Goal: Navigation & Orientation: Find specific page/section

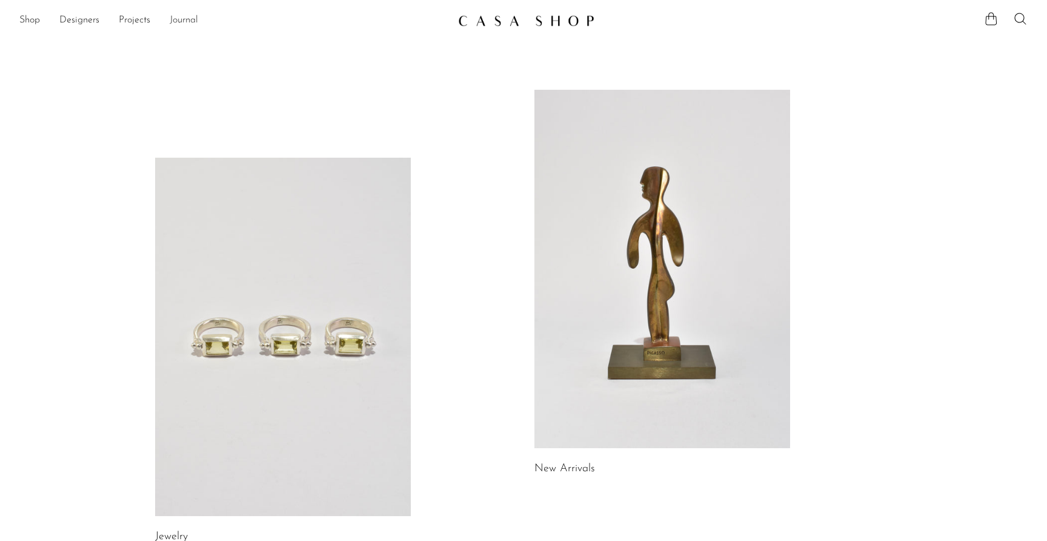
click at [198, 22] on link "Journal" at bounding box center [184, 21] width 28 height 16
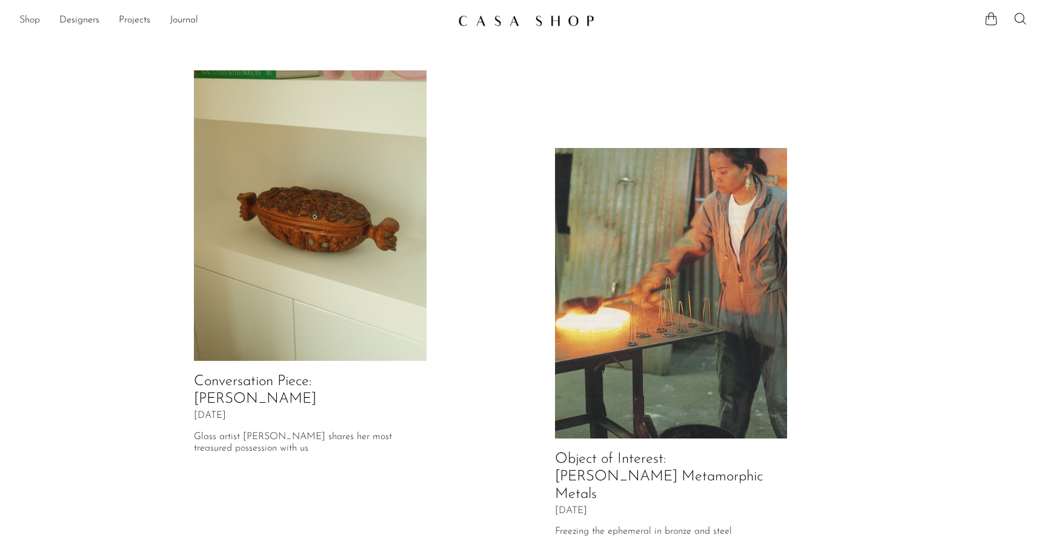
click at [35, 16] on link "Shop" at bounding box center [29, 21] width 21 height 16
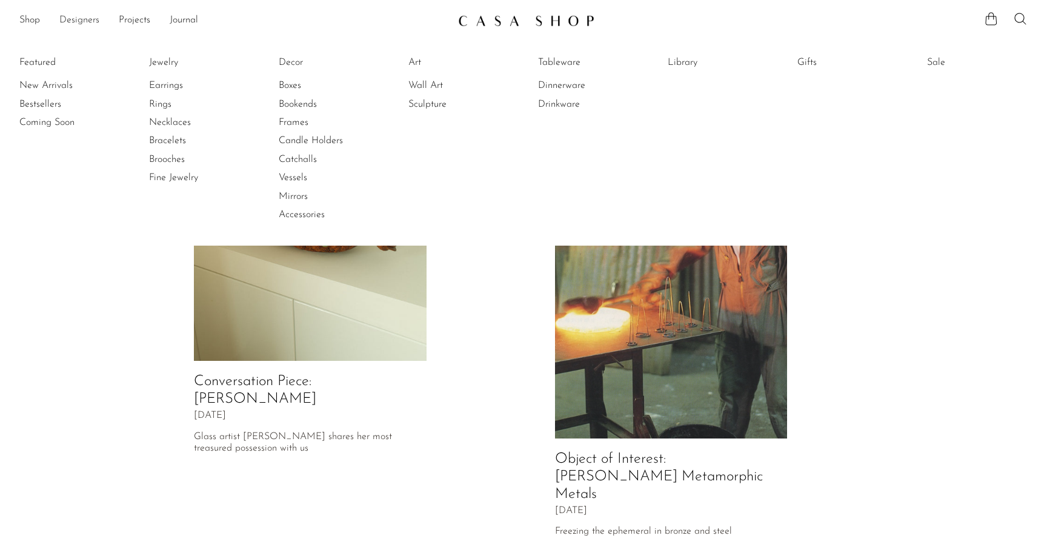
click at [82, 25] on link "Designers" at bounding box center [79, 21] width 40 height 16
